Goal: Information Seeking & Learning: Learn about a topic

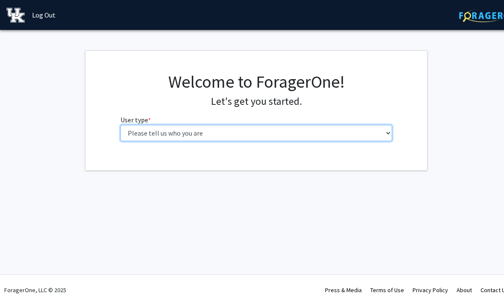
click at [339, 137] on select "Please tell us who you are Undergraduate Student Master's Student Doctoral Cand…" at bounding box center [256, 133] width 272 height 16
select select "1: undergrad"
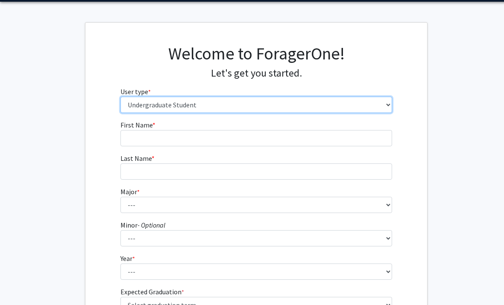
scroll to position [40, 0]
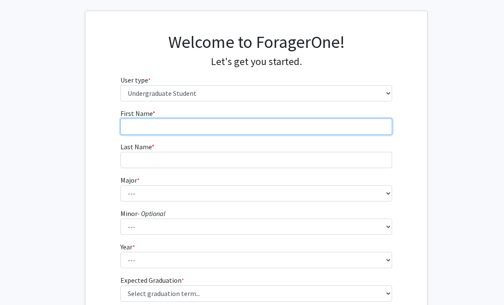
click at [374, 133] on input "First Name * required" at bounding box center [256, 126] width 272 height 16
type input "Gage"
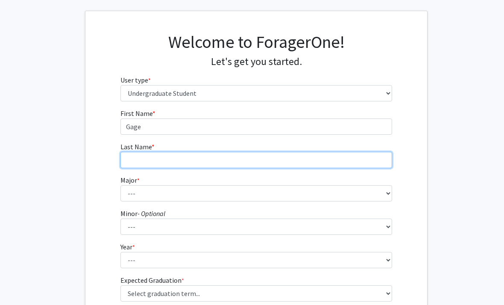
click at [337, 166] on input "Last Name * required" at bounding box center [256, 160] width 272 height 16
type input "[PERSON_NAME]"
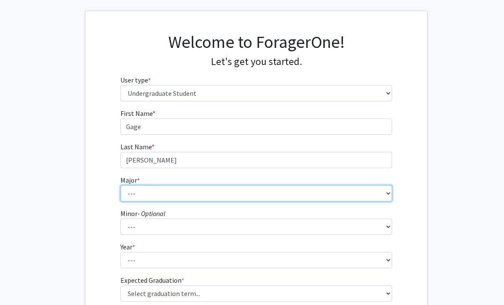
click at [364, 194] on select "--- Accounting Aerospace Engineering African American & Africana Studies Agricu…" at bounding box center [256, 193] width 272 height 16
select select "23: 860"
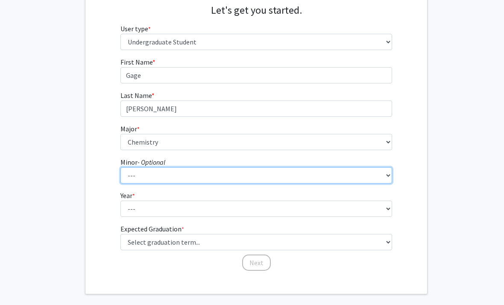
click at [359, 175] on select "--- African American & Africana Studies Agricultural Economics American Studies…" at bounding box center [256, 175] width 272 height 16
select select "54: 706"
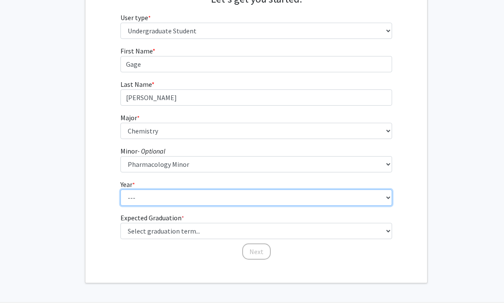
click at [338, 200] on select "--- First-year Sophomore Junior Senior Postbaccalaureate Certificate" at bounding box center [256, 197] width 272 height 16
select select "2: sophomore"
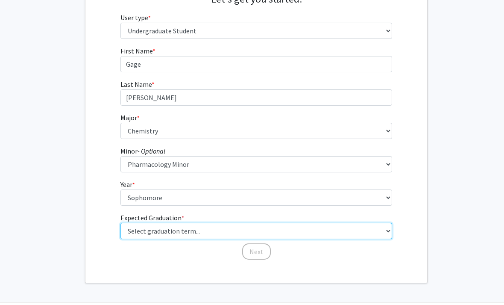
click at [337, 232] on select "Select graduation term... Spring 2025 Summer 2025 Fall 2025 Winter 2025 Spring …" at bounding box center [256, 231] width 272 height 16
select select "13: spring_2028"
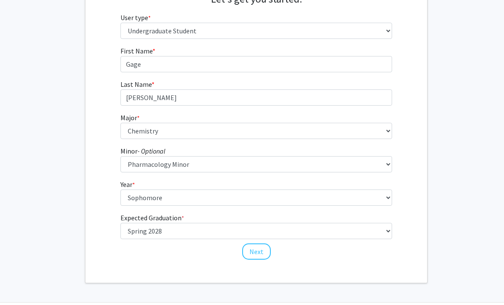
click at [440, 163] on fg-get-started "Welcome to ForagerOne! Let's get you started. User type * required Please tell …" at bounding box center [256, 115] width 513 height 334
click at [256, 247] on button "Next" at bounding box center [256, 251] width 29 height 16
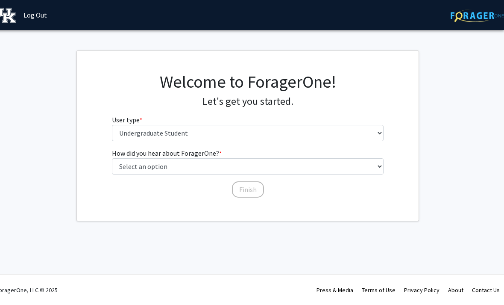
scroll to position [0, 9]
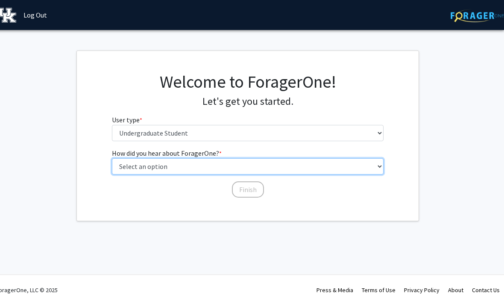
click at [344, 166] on select "Select an option Peer/student recommendation Faculty/staff recommendation Unive…" at bounding box center [248, 166] width 272 height 16
select select "1: peer_recommendation"
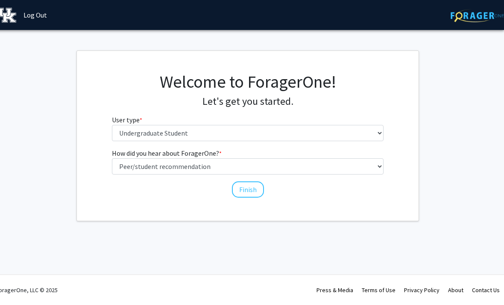
click at [254, 189] on button "Finish" at bounding box center [248, 189] width 32 height 16
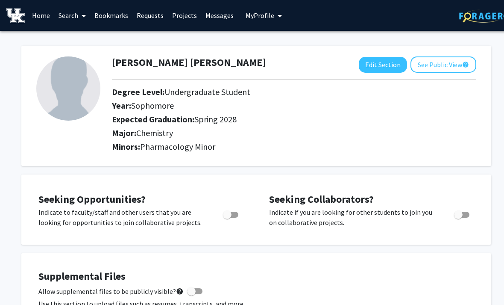
click at [235, 204] on div "Seeking Opportunities? Indicate to faculty/staff and other users that you are l…" at bounding box center [140, 209] width 205 height 36
click at [231, 215] on span "Toggle" at bounding box center [227, 214] width 9 height 9
click at [227, 217] on input "Are you actively seeking opportunities?" at bounding box center [227, 217] width 0 height 0
checkbox input "true"
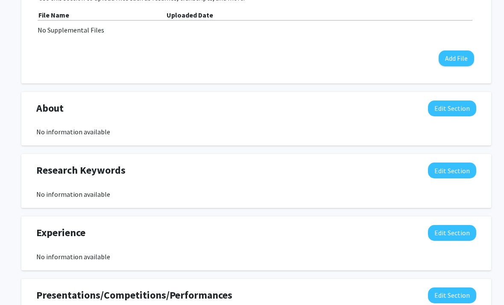
scroll to position [306, 0]
click at [456, 176] on button "Edit Section" at bounding box center [452, 170] width 48 height 16
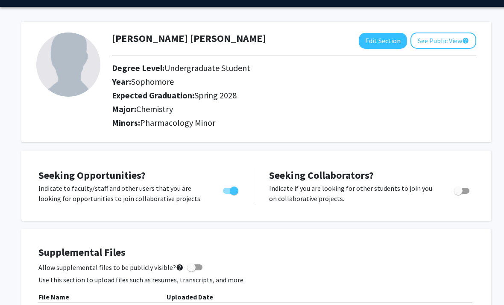
scroll to position [0, 0]
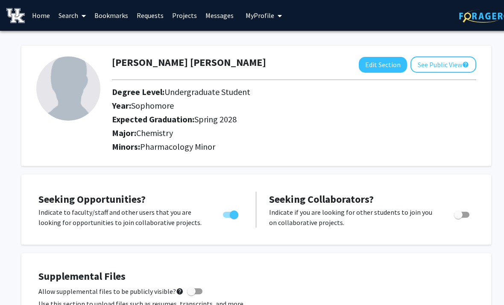
click at [78, 15] on link "Search" at bounding box center [72, 15] width 36 height 30
click at [184, 17] on link "Projects" at bounding box center [184, 15] width 33 height 30
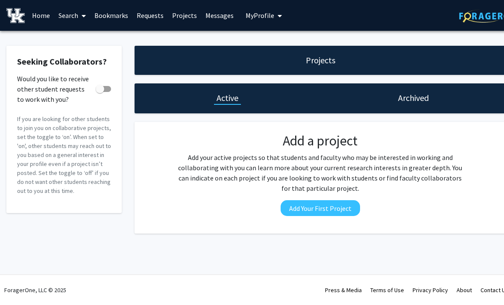
click at [41, 18] on link "Home" at bounding box center [41, 15] width 26 height 30
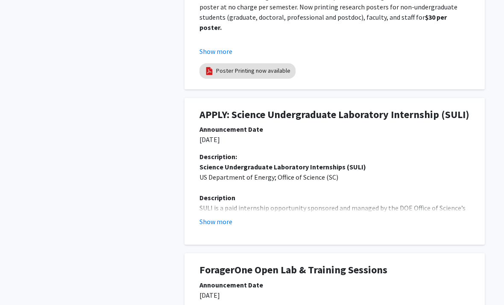
scroll to position [368, 0]
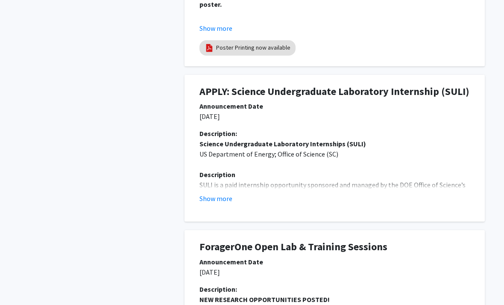
click at [460, 193] on div "Show more" at bounding box center [334, 198] width 270 height 10
click at [219, 199] on button "Show more" at bounding box center [215, 198] width 33 height 10
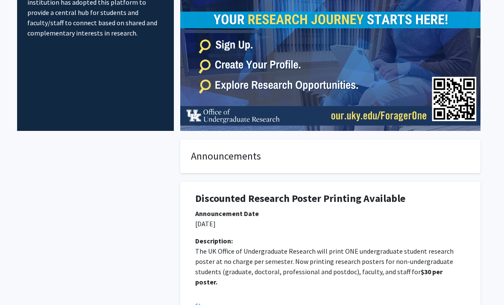
scroll to position [0, 4]
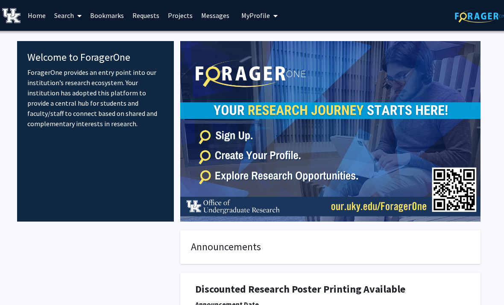
click at [76, 12] on span at bounding box center [78, 16] width 8 height 30
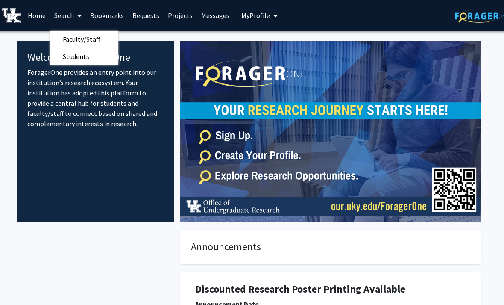
click at [100, 37] on span "Faculty/Staff" at bounding box center [81, 39] width 63 height 17
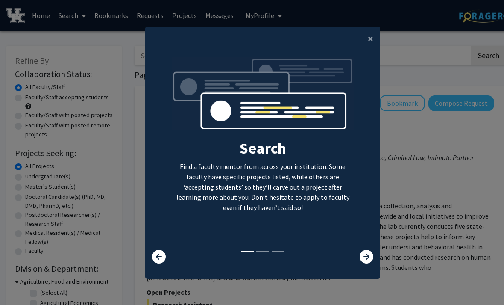
click at [360, 263] on icon at bounding box center [367, 256] width 14 height 14
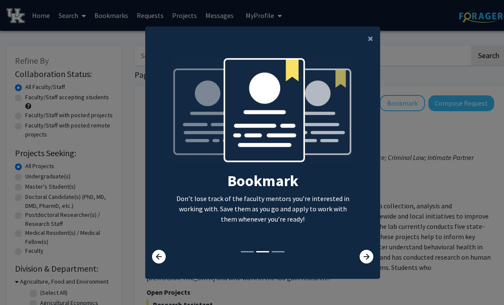
click at [361, 263] on icon at bounding box center [367, 256] width 14 height 14
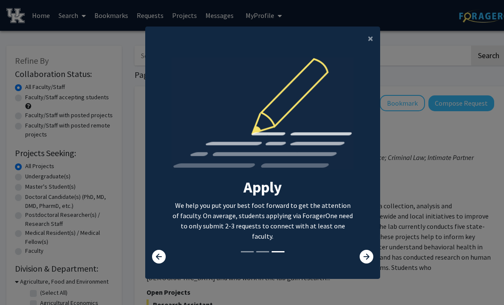
click at [367, 50] on button "×" at bounding box center [370, 38] width 19 height 24
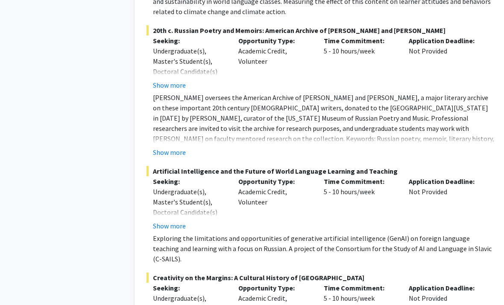
scroll to position [4543, 0]
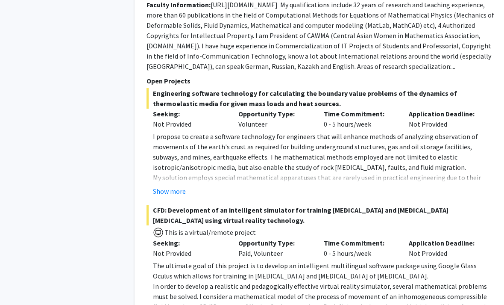
scroll to position [3276, 0]
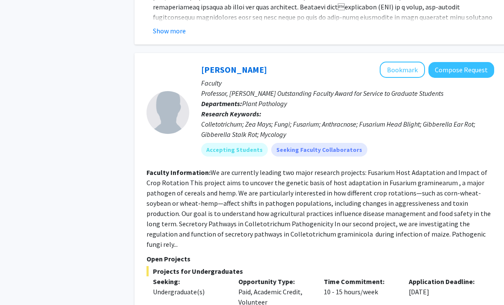
scroll to position [2907, 0]
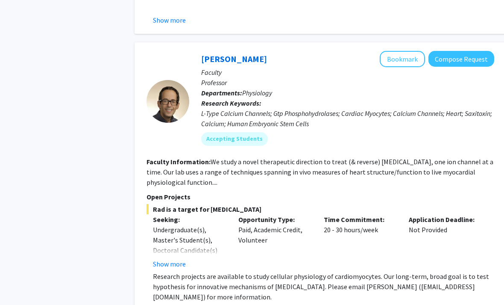
scroll to position [1469, 0]
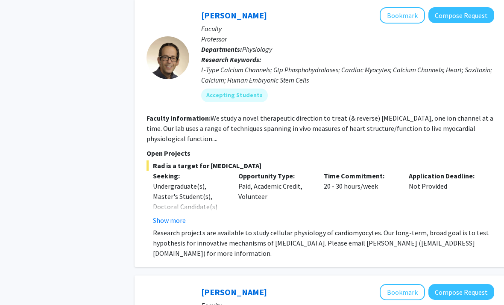
click at [168, 215] on button "Show more" at bounding box center [169, 220] width 33 height 10
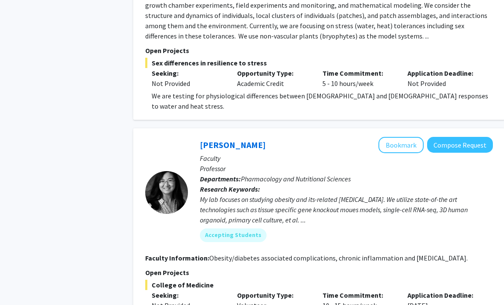
scroll to position [1929, 1]
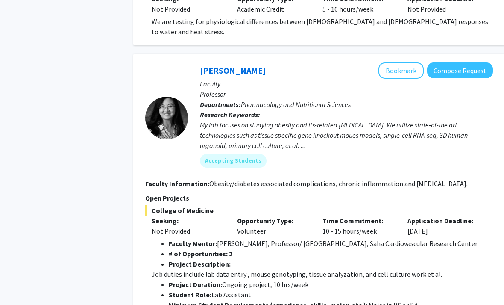
scroll to position [2003, 1]
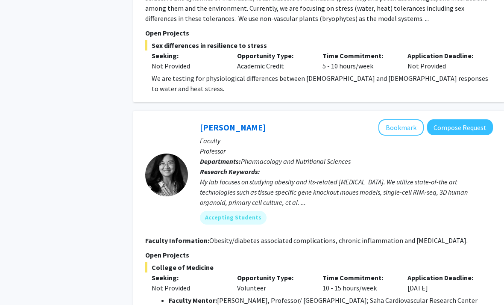
click at [412, 120] on button "Bookmark" at bounding box center [401, 128] width 45 height 16
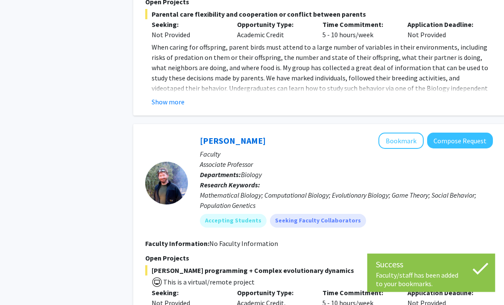
scroll to position [2574, 1]
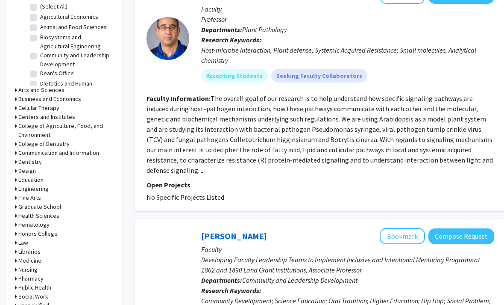
scroll to position [286, 0]
click at [52, 89] on h3 "Arts and Sciences" at bounding box center [41, 89] width 46 height 9
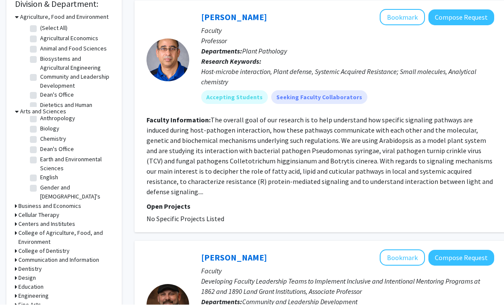
scroll to position [15, 0]
click at [53, 129] on label "Biology" at bounding box center [49, 127] width 19 height 9
click at [46, 129] on input "Biology" at bounding box center [43, 126] width 6 height 6
checkbox input "true"
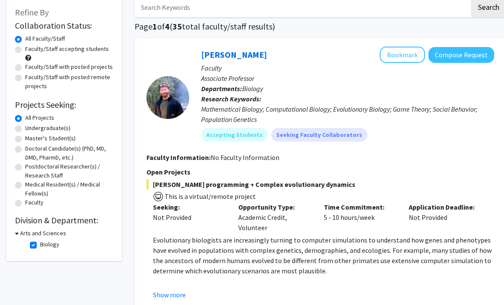
scroll to position [126, 0]
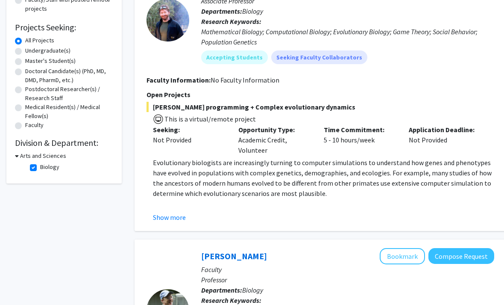
click at [55, 155] on h3 "Arts and Sciences" at bounding box center [43, 155] width 46 height 9
click at [53, 156] on h3 "Arts and Sciences" at bounding box center [41, 155] width 46 height 9
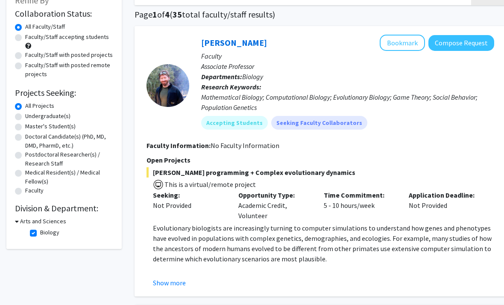
scroll to position [60, 0]
click at [43, 239] on div "Refine By Collaboration Status: Collaboration Status All Faculty/Staff Collabor…" at bounding box center [63, 117] width 115 height 263
click at [40, 229] on label "Biology" at bounding box center [49, 232] width 19 height 9
click at [40, 229] on input "Biology" at bounding box center [43, 231] width 6 height 6
checkbox input "false"
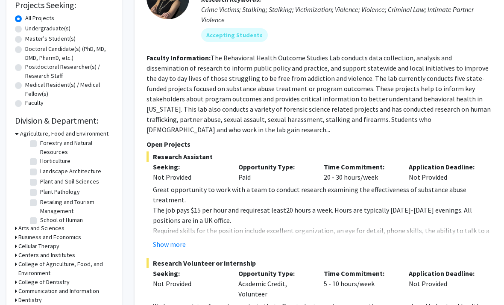
scroll to position [118, 0]
click at [53, 233] on h3 "Business and Economics" at bounding box center [49, 237] width 63 height 9
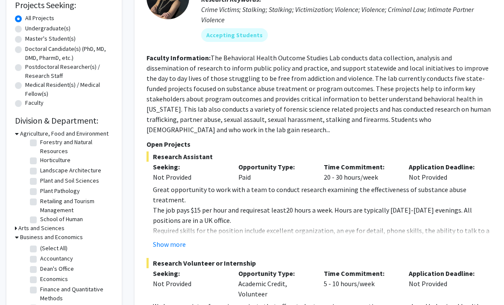
click at [54, 239] on h3 "Business and Economics" at bounding box center [51, 236] width 63 height 9
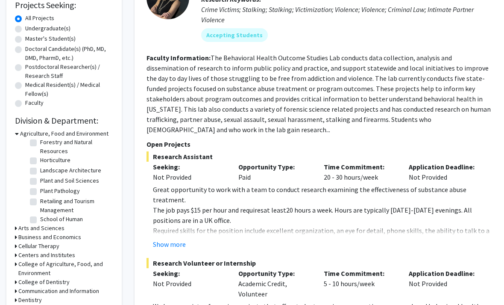
click at [53, 229] on h3 "Arts and Sciences" at bounding box center [41, 227] width 46 height 9
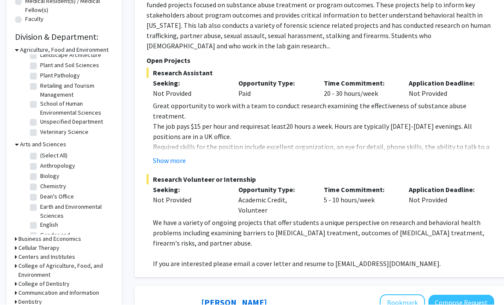
scroll to position [0, 0]
click at [62, 189] on label "Chemistry" at bounding box center [53, 186] width 26 height 9
click at [46, 188] on input "Chemistry" at bounding box center [43, 185] width 6 height 6
checkbox input "true"
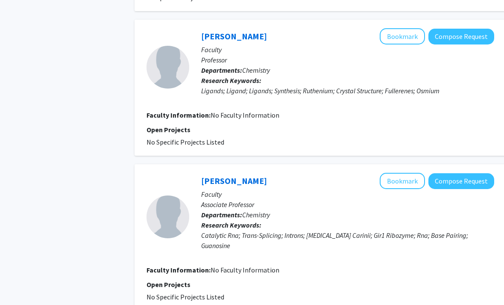
scroll to position [1586, 0]
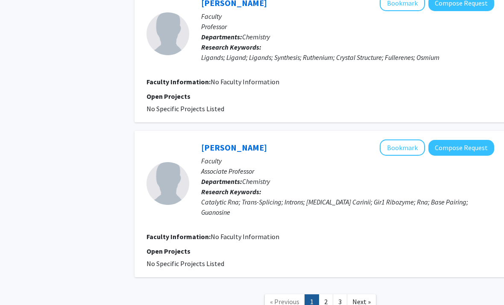
click at [368, 297] on span "Next »" at bounding box center [361, 301] width 18 height 9
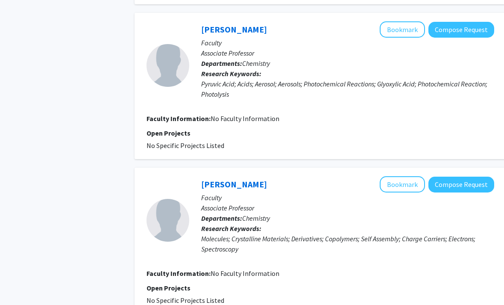
scroll to position [1386, 0]
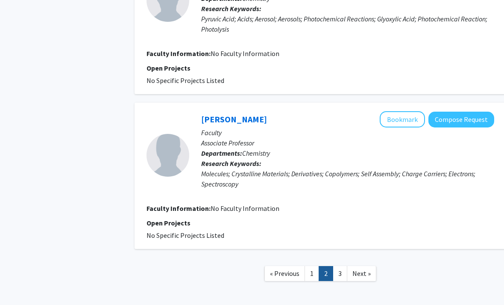
click at [374, 266] on link "Next »" at bounding box center [361, 273] width 29 height 15
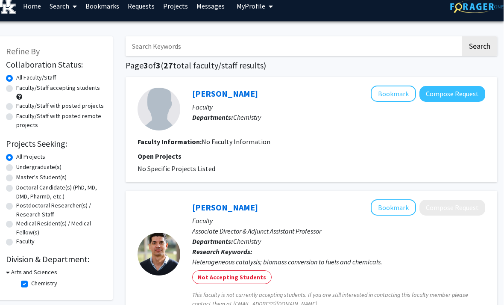
scroll to position [0, 9]
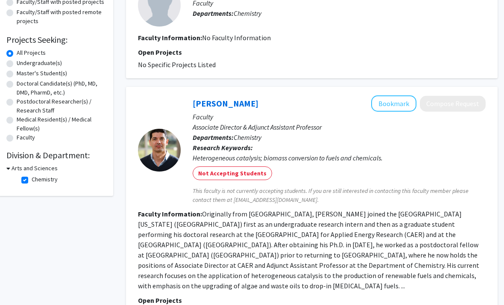
click at [45, 179] on label "Chemistry" at bounding box center [45, 179] width 26 height 9
click at [37, 179] on input "Chemistry" at bounding box center [35, 178] width 6 height 6
checkbox input "false"
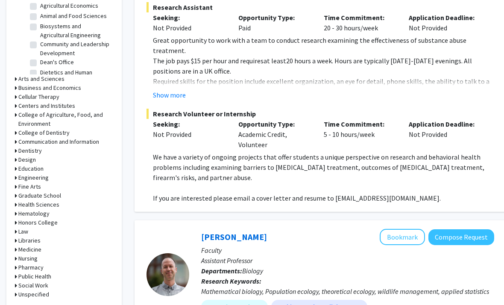
scroll to position [310, 0]
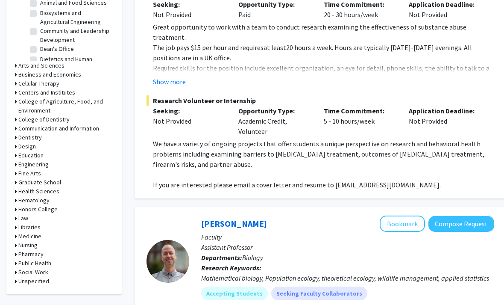
click at [32, 237] on h3 "Medicine" at bounding box center [29, 236] width 23 height 9
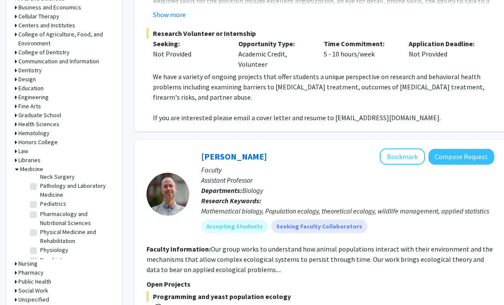
scroll to position [223, 0]
click at [72, 209] on label "Pharmacology and Nutritional Sciences" at bounding box center [75, 218] width 71 height 18
click at [46, 209] on input "Pharmacology and Nutritional Sciences" at bounding box center [43, 212] width 6 height 6
checkbox input "true"
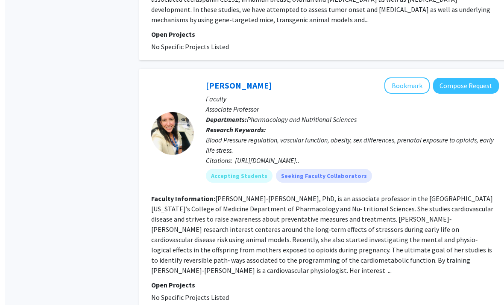
scroll to position [539, 0]
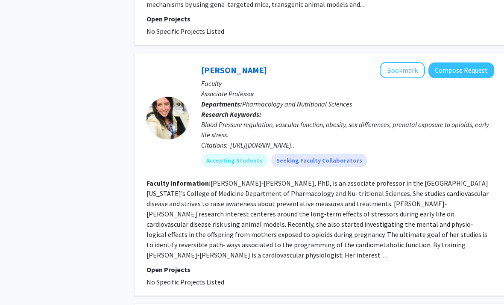
click at [413, 62] on button "Bookmark" at bounding box center [402, 70] width 45 height 16
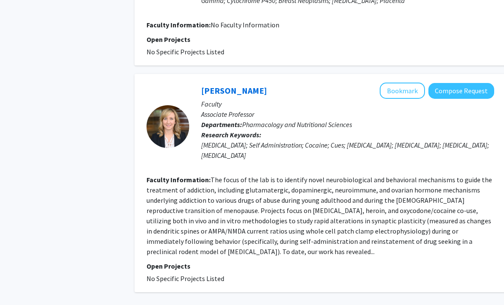
scroll to position [1796, 0]
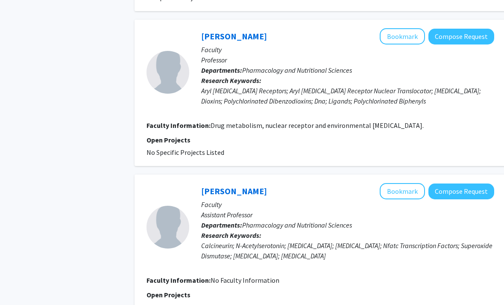
scroll to position [1406, 0]
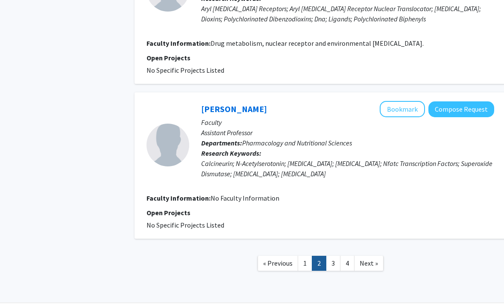
click at [367, 261] on span "Next »" at bounding box center [369, 262] width 18 height 9
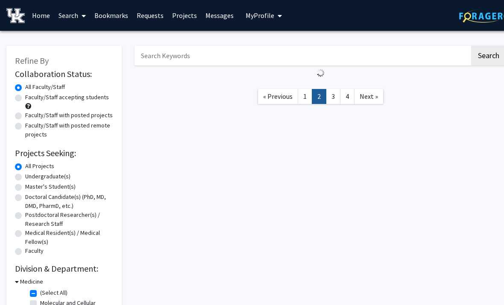
click at [366, 93] on span "Next »" at bounding box center [369, 96] width 18 height 9
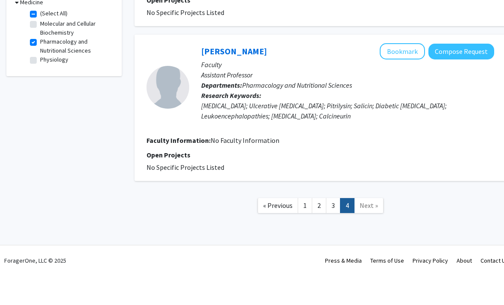
scroll to position [221, 0]
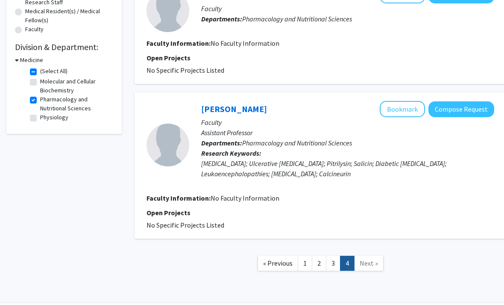
click at [331, 265] on link "3" at bounding box center [333, 262] width 15 height 15
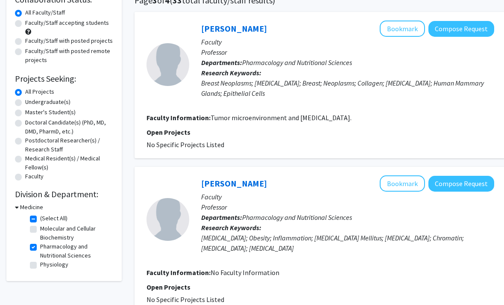
scroll to position [86, 0]
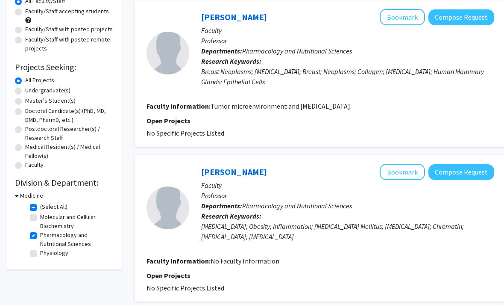
click at [70, 241] on label "Pharmacology and Nutritional Sciences" at bounding box center [75, 239] width 71 height 18
click at [46, 236] on input "Pharmacology and Nutritional Sciences" at bounding box center [43, 233] width 6 height 6
checkbox input "false"
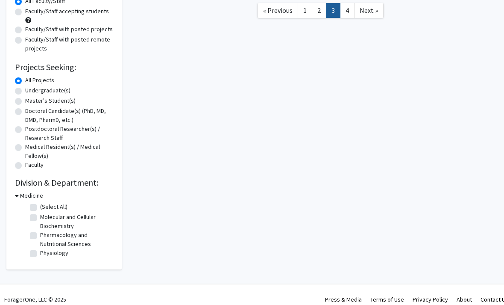
checkbox input "false"
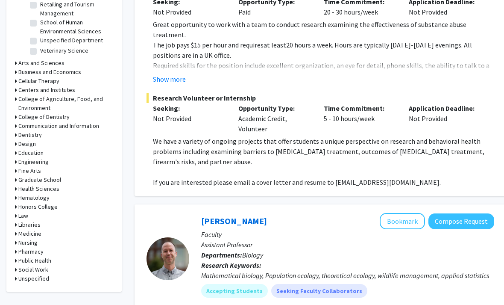
scroll to position [329, 0]
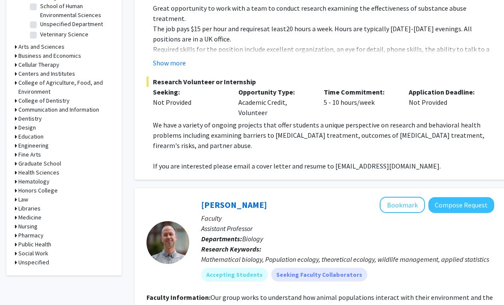
click at [38, 220] on h3 "Medicine" at bounding box center [29, 217] width 23 height 9
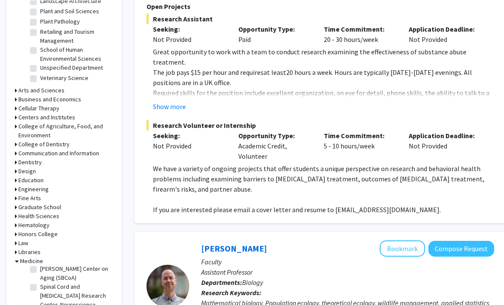
scroll to position [245, 0]
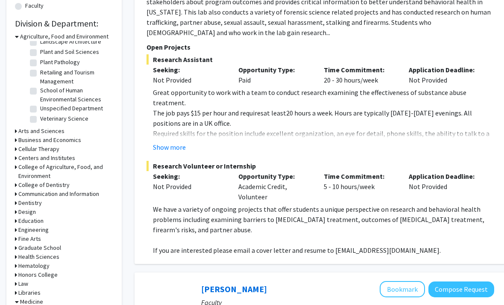
click at [61, 132] on h3 "Arts and Sciences" at bounding box center [41, 130] width 46 height 9
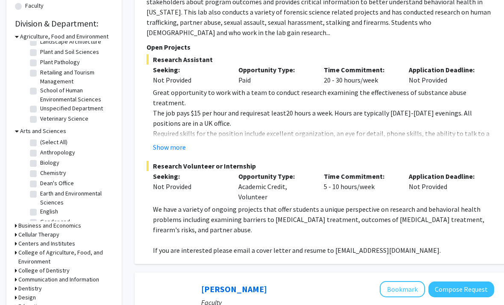
click at [48, 168] on label "Chemistry" at bounding box center [53, 172] width 26 height 9
click at [46, 168] on input "Chemistry" at bounding box center [43, 171] width 6 height 6
checkbox input "true"
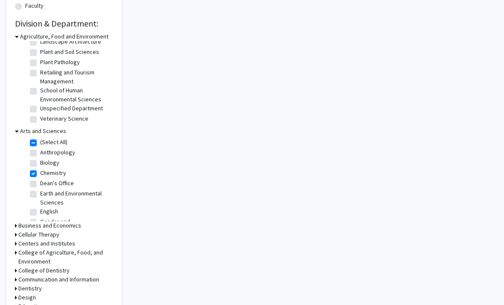
checkbox input "true"
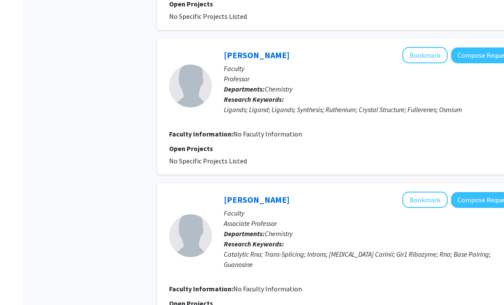
scroll to position [1594, 0]
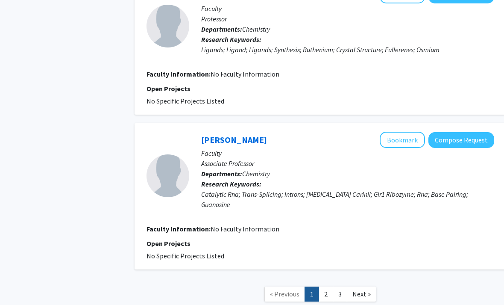
click at [365, 289] on span "Next »" at bounding box center [361, 293] width 18 height 9
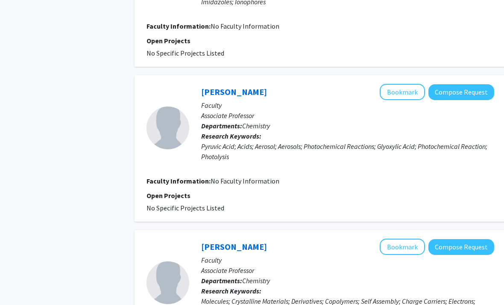
scroll to position [1386, 0]
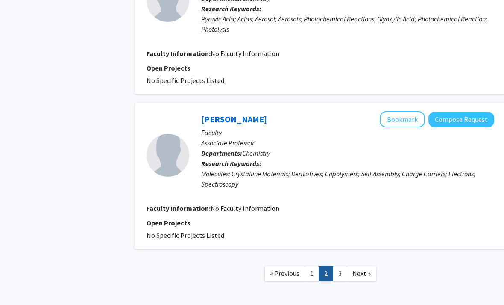
click at [367, 269] on span "Next »" at bounding box center [361, 273] width 18 height 9
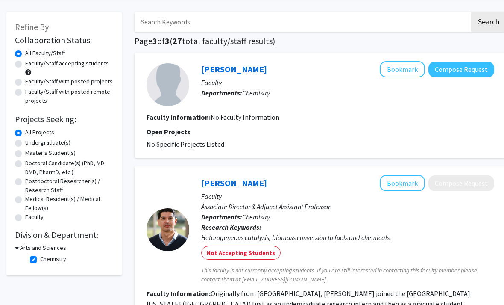
scroll to position [34, 0]
click at [57, 258] on label "Chemistry" at bounding box center [53, 258] width 26 height 9
click at [46, 258] on input "Chemistry" at bounding box center [43, 257] width 6 height 6
checkbox input "false"
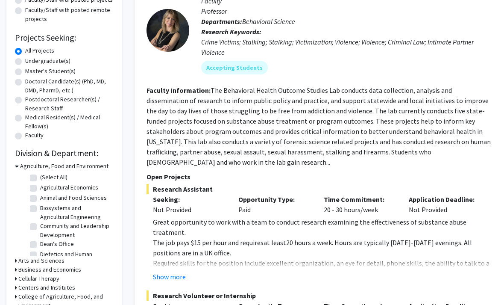
scroll to position [141, 0]
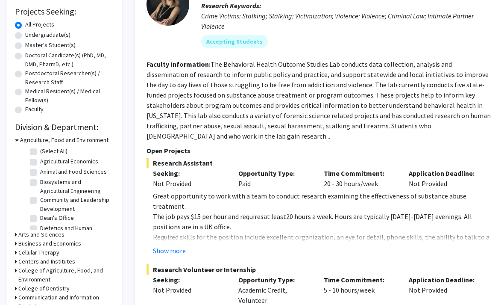
click at [51, 235] on h3 "Arts and Sciences" at bounding box center [41, 234] width 46 height 9
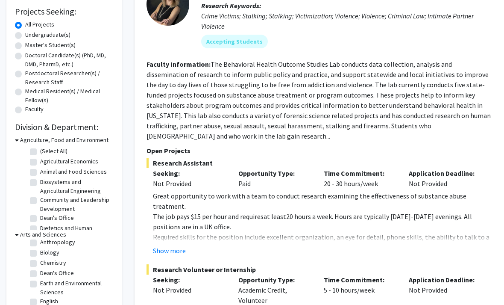
scroll to position [15, 0]
click at [50, 252] on label "Biology" at bounding box center [49, 251] width 19 height 9
click at [46, 252] on input "Biology" at bounding box center [43, 250] width 6 height 6
checkbox input "true"
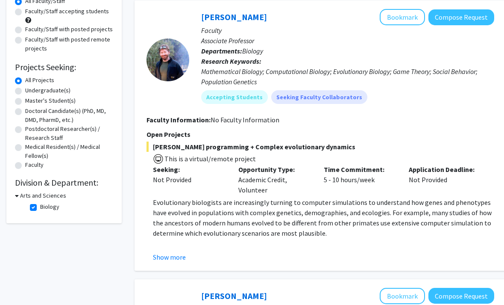
scroll to position [88, 0]
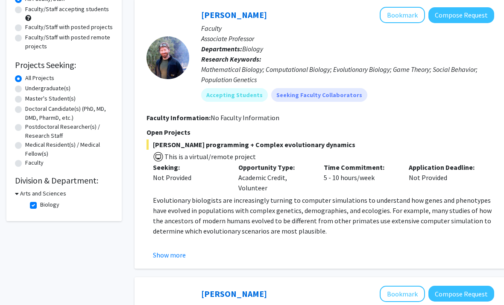
click at [35, 87] on label "Undergraduate(s)" at bounding box center [47, 88] width 45 height 9
click at [31, 87] on input "Undergraduate(s)" at bounding box center [28, 87] width 6 height 6
radio input "true"
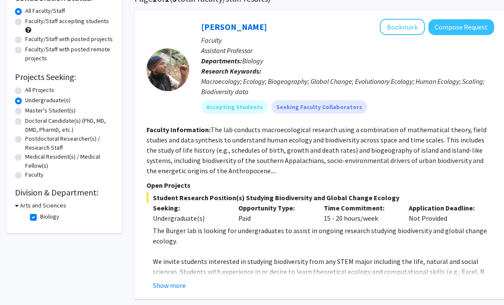
scroll to position [62, 0]
